Goal: Information Seeking & Learning: Find specific fact

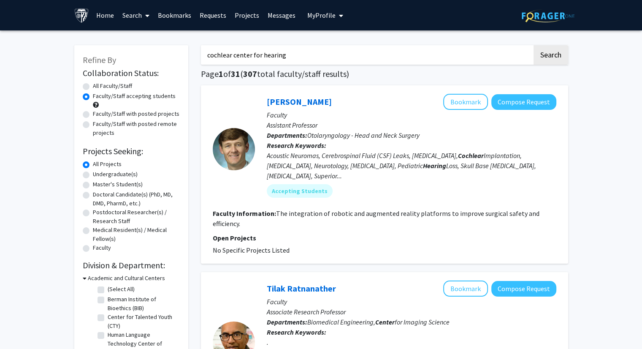
click at [456, 57] on input "cochlear center for hearing" at bounding box center [367, 54] width 332 height 19
drag, startPoint x: 299, startPoint y: 58, endPoint x: 162, endPoint y: 52, distance: 136.5
type input "[PERSON_NAME]"
click at [534, 45] on button "Search" at bounding box center [551, 54] width 35 height 19
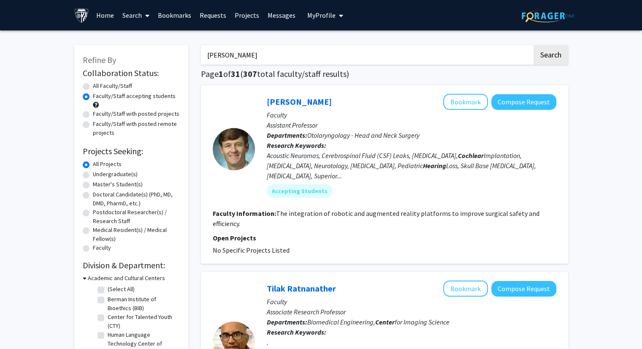
radio input "true"
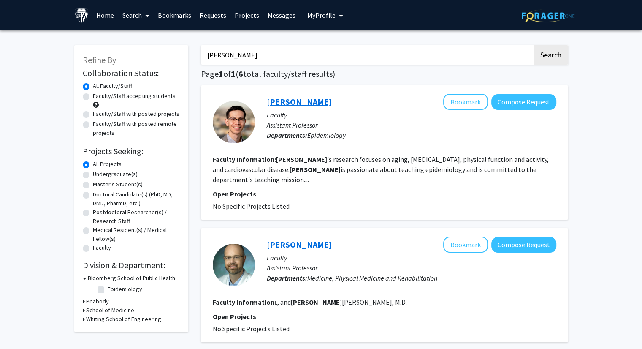
click at [332, 102] on link "[PERSON_NAME]" at bounding box center [299, 101] width 65 height 11
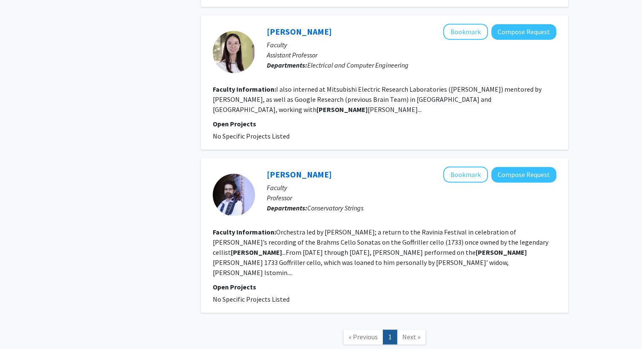
scroll to position [693, 0]
